Goal: Book appointment/travel/reservation

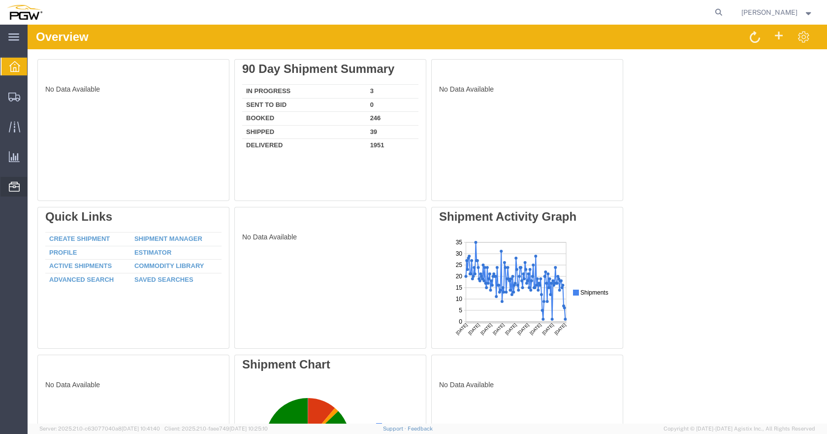
click at [16, 187] on icon at bounding box center [14, 187] width 11 height 10
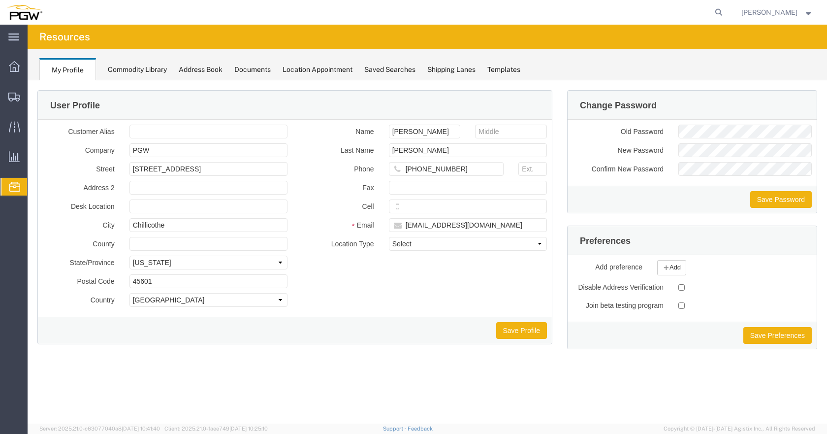
click at [0, 0] on span "Location Appointment" at bounding box center [0, 0] width 0 height 0
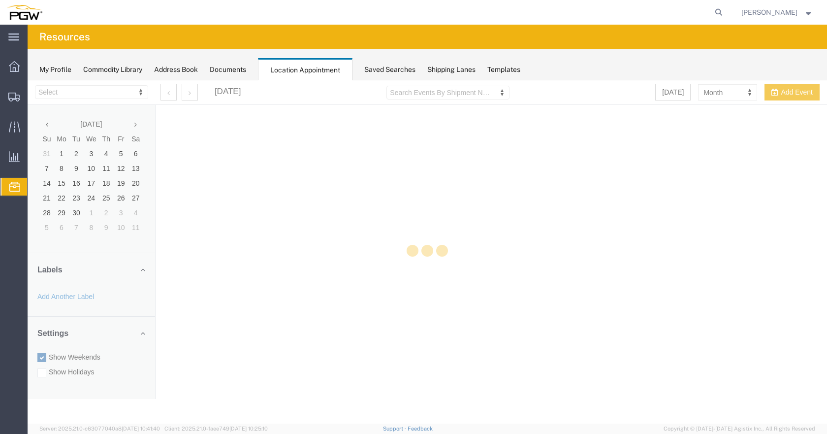
select select "28253"
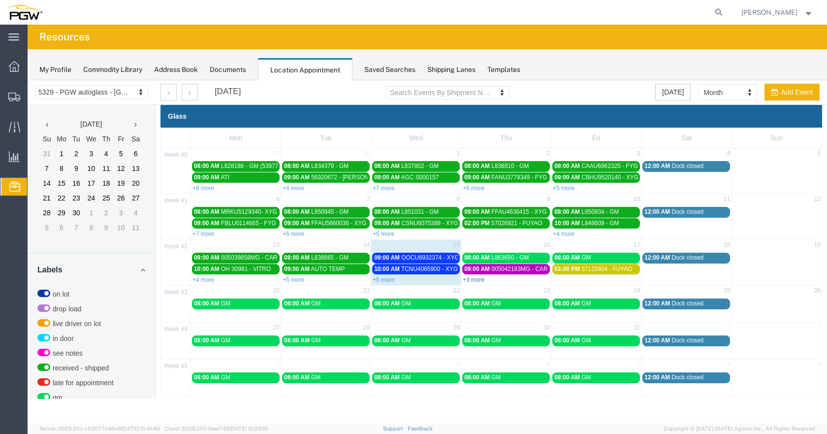
click at [475, 278] on link "+3 more" at bounding box center [474, 279] width 22 height 7
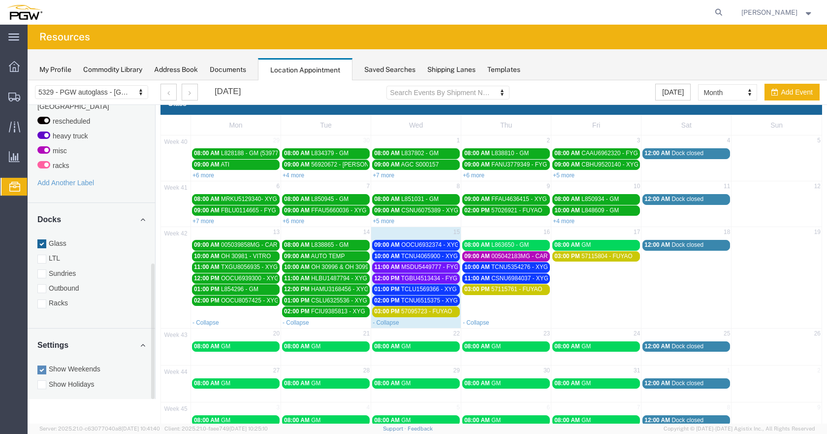
scroll to position [39, 0]
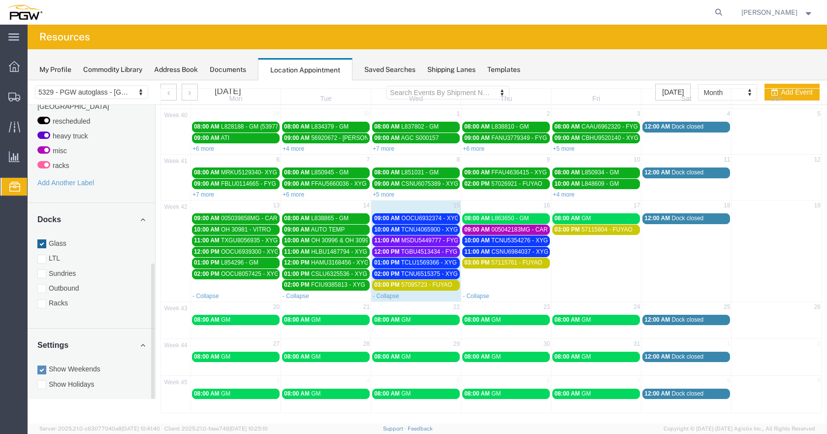
drag, startPoint x: 45, startPoint y: 294, endPoint x: 41, endPoint y: 234, distance: 60.2
click at [45, 299] on div at bounding box center [41, 303] width 9 height 9
click at [28, 80] on input "Racks" at bounding box center [28, 80] width 0 height 0
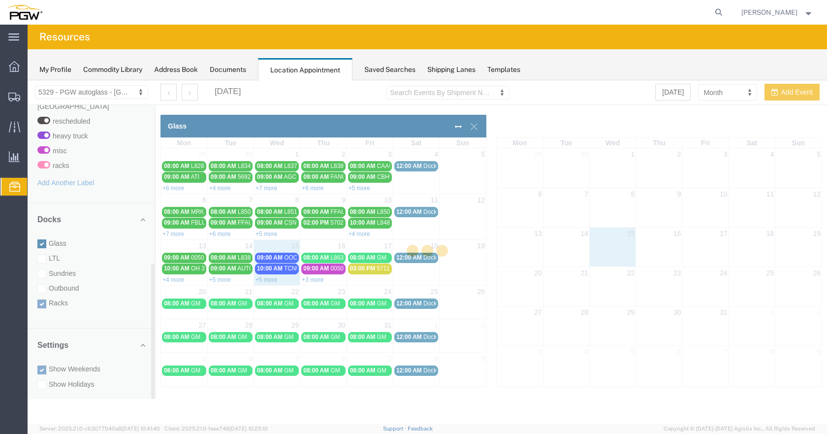
scroll to position [0, 0]
click at [41, 235] on div at bounding box center [428, 251] width 800 height 343
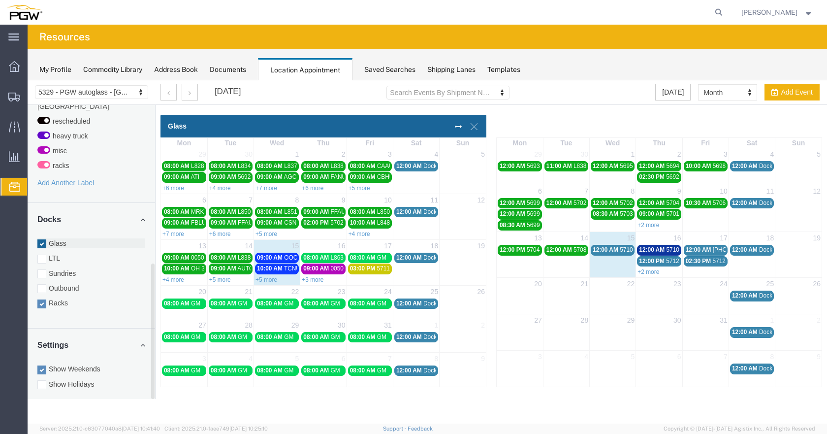
click at [45, 239] on div at bounding box center [41, 243] width 9 height 9
click at [28, 80] on input "Glass" at bounding box center [28, 80] width 0 height 0
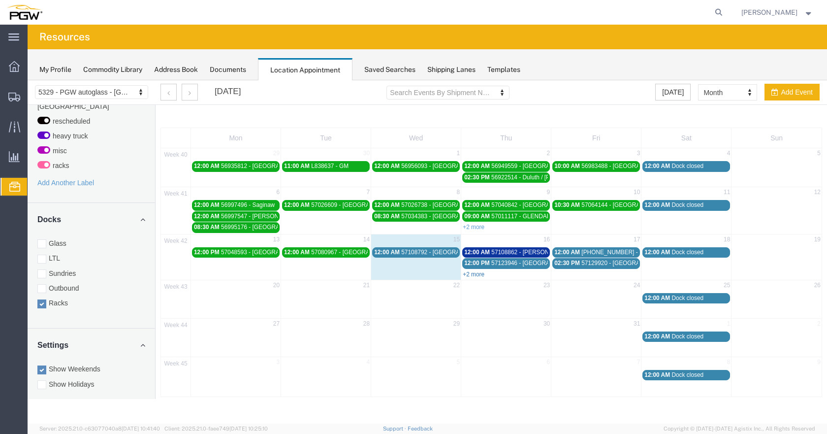
click at [472, 272] on link "+2 more" at bounding box center [474, 274] width 22 height 7
